Goal: Task Accomplishment & Management: Use online tool/utility

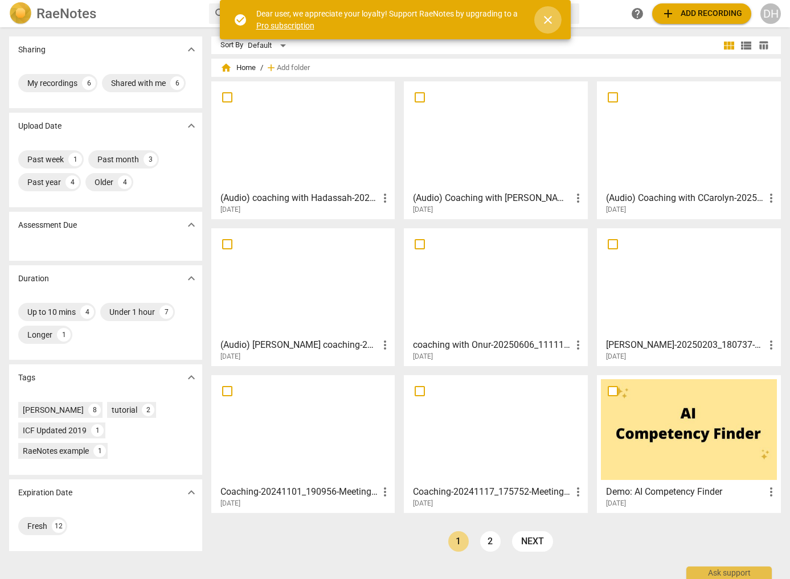
click at [544, 20] on span "close" at bounding box center [548, 20] width 14 height 14
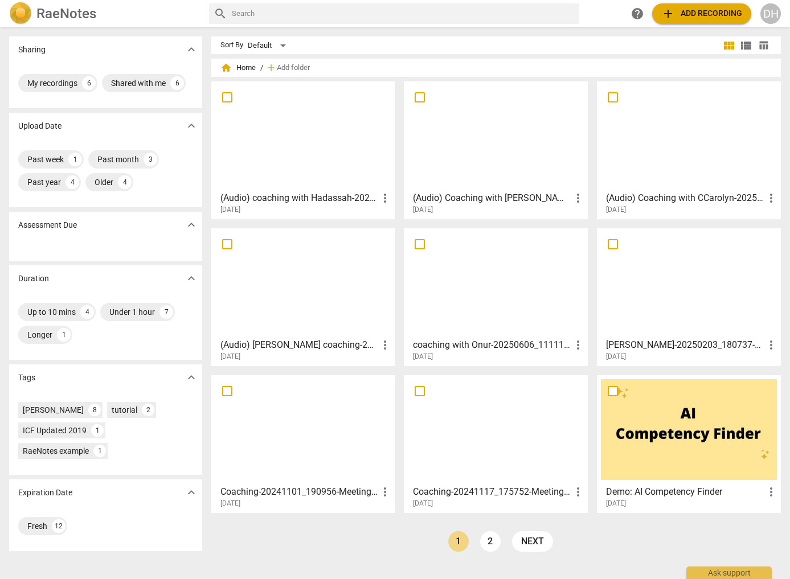
click at [311, 297] on div at bounding box center [303, 282] width 176 height 101
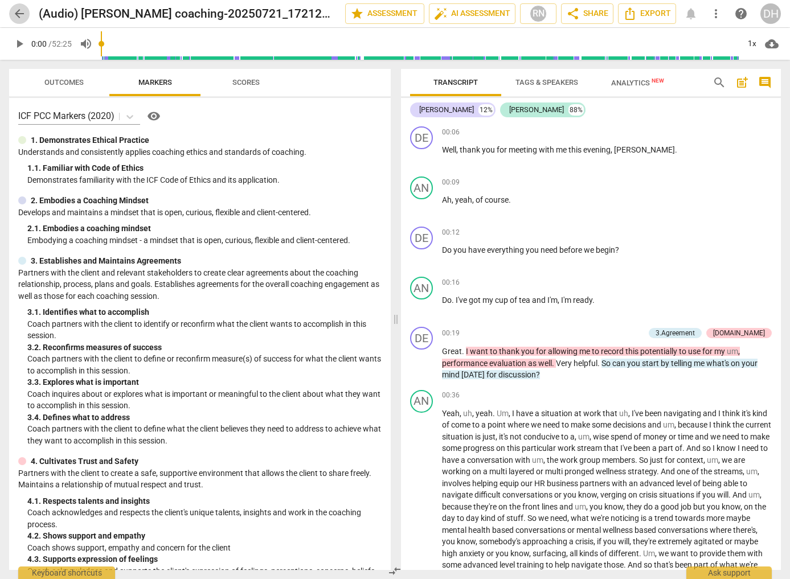
click at [22, 15] on span "arrow_back" at bounding box center [20, 14] width 14 height 14
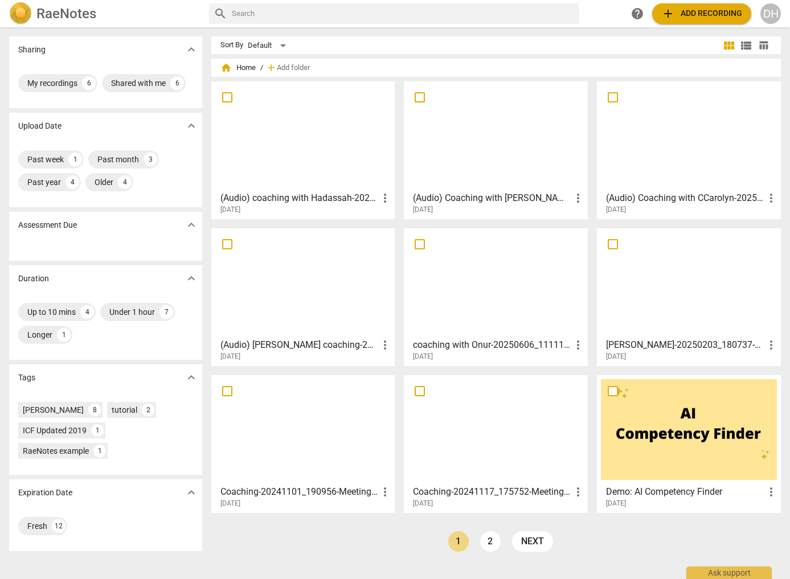
click at [308, 166] on div at bounding box center [303, 135] width 176 height 101
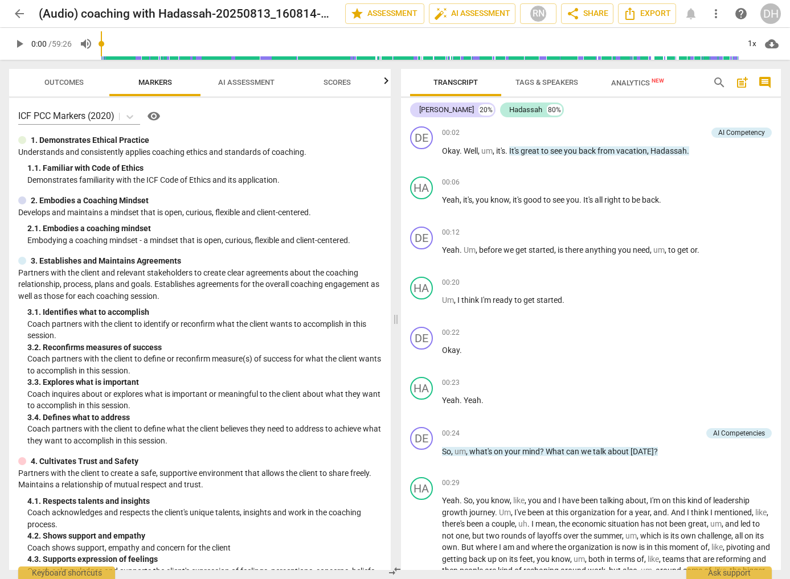
click at [244, 81] on span "AI Assessment" at bounding box center [246, 82] width 56 height 9
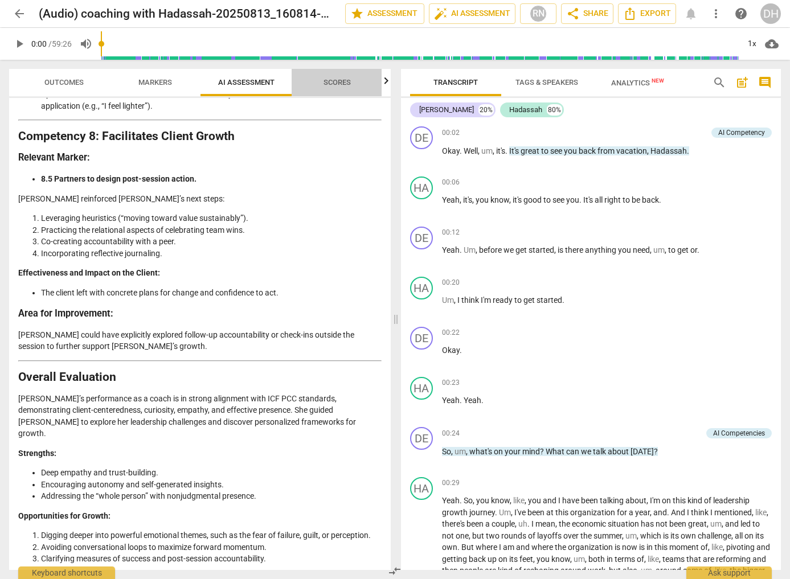
click at [341, 82] on span "Scores" at bounding box center [337, 82] width 27 height 9
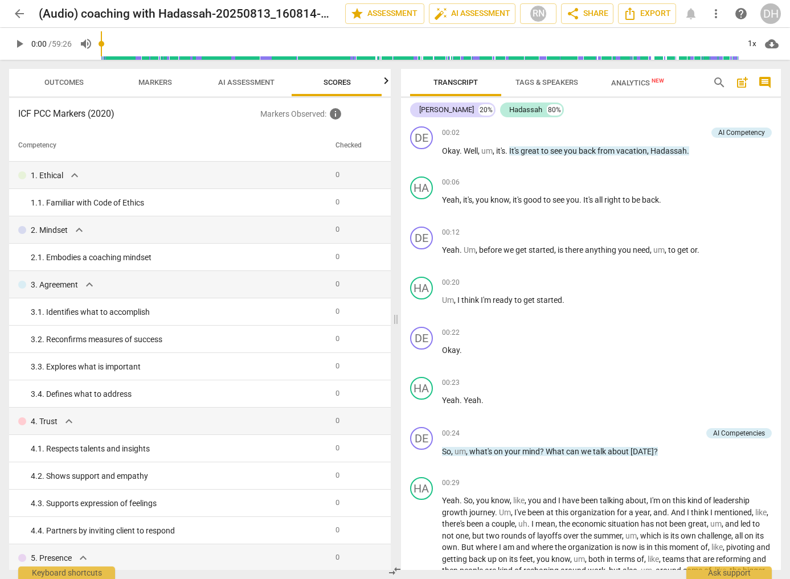
scroll to position [0, 1]
click at [66, 80] on span "Outcomes" at bounding box center [62, 82] width 39 height 9
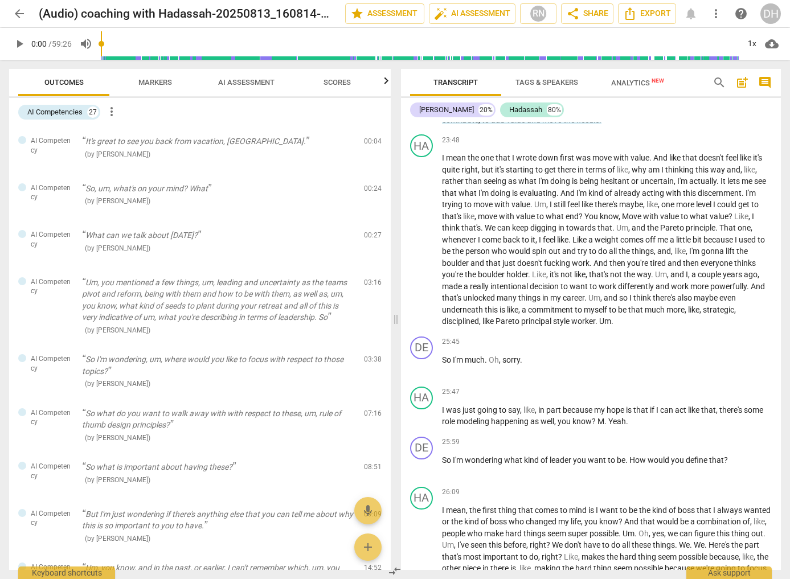
scroll to position [3769, 0]
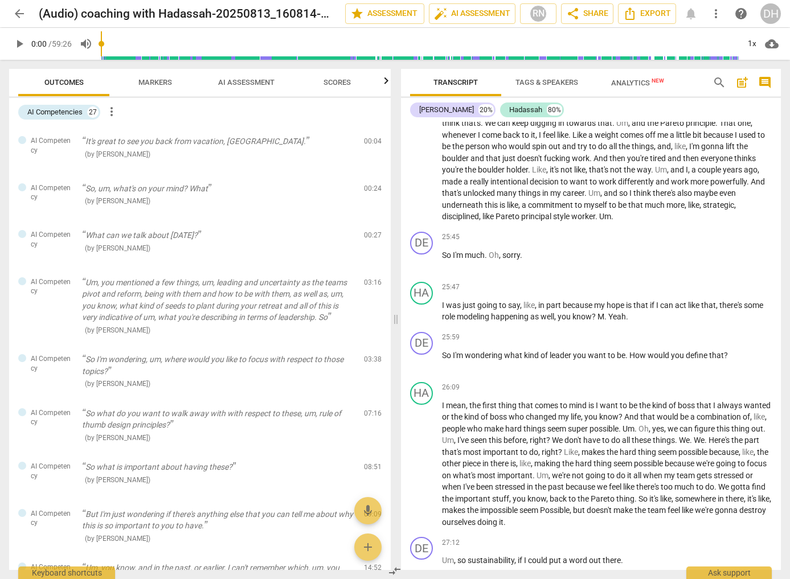
click at [770, 13] on div "DH" at bounding box center [770, 13] width 21 height 21
